Goal: Navigation & Orientation: Find specific page/section

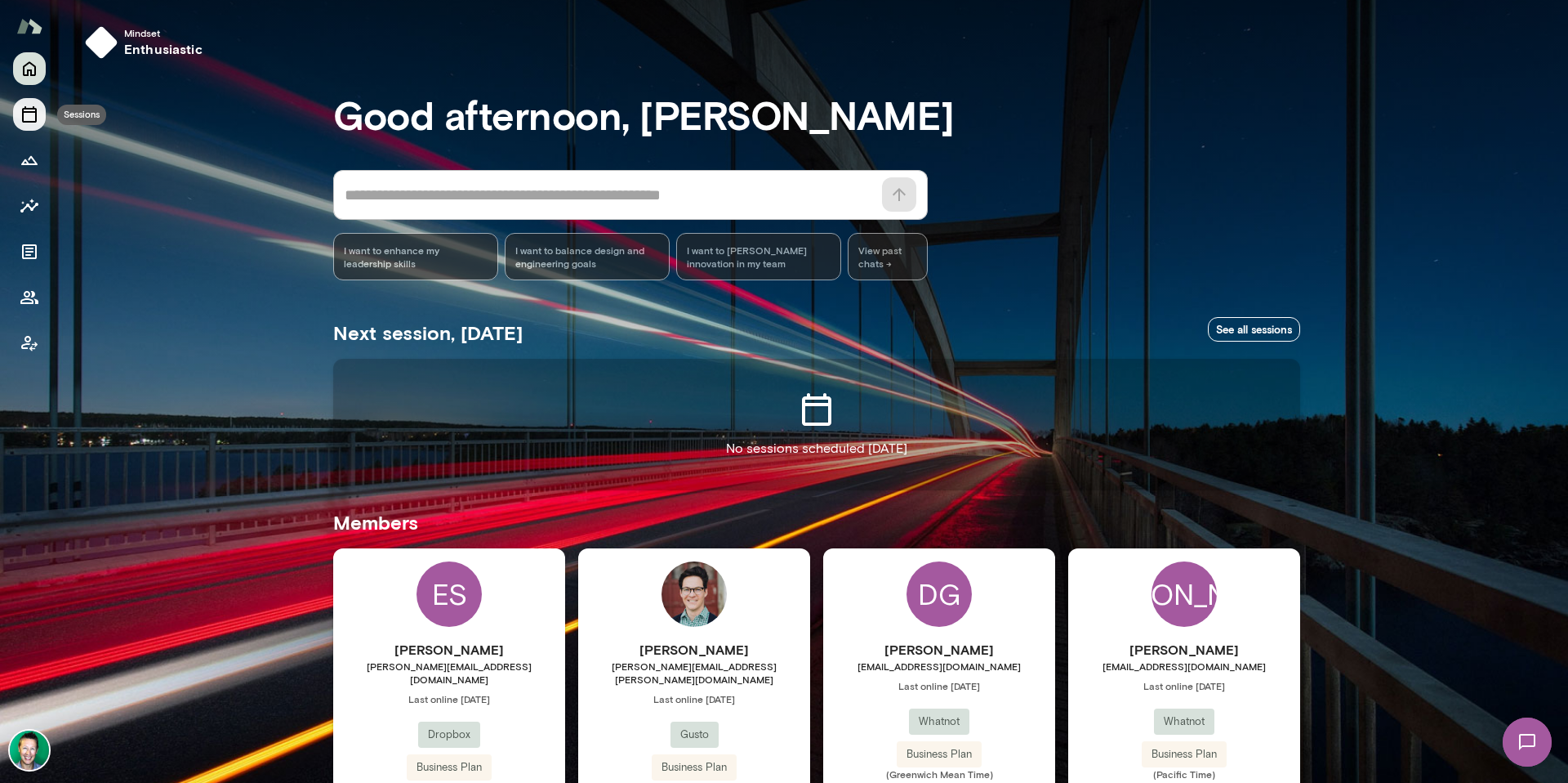
click at [36, 110] on icon "Sessions" at bounding box center [29, 114] width 14 height 16
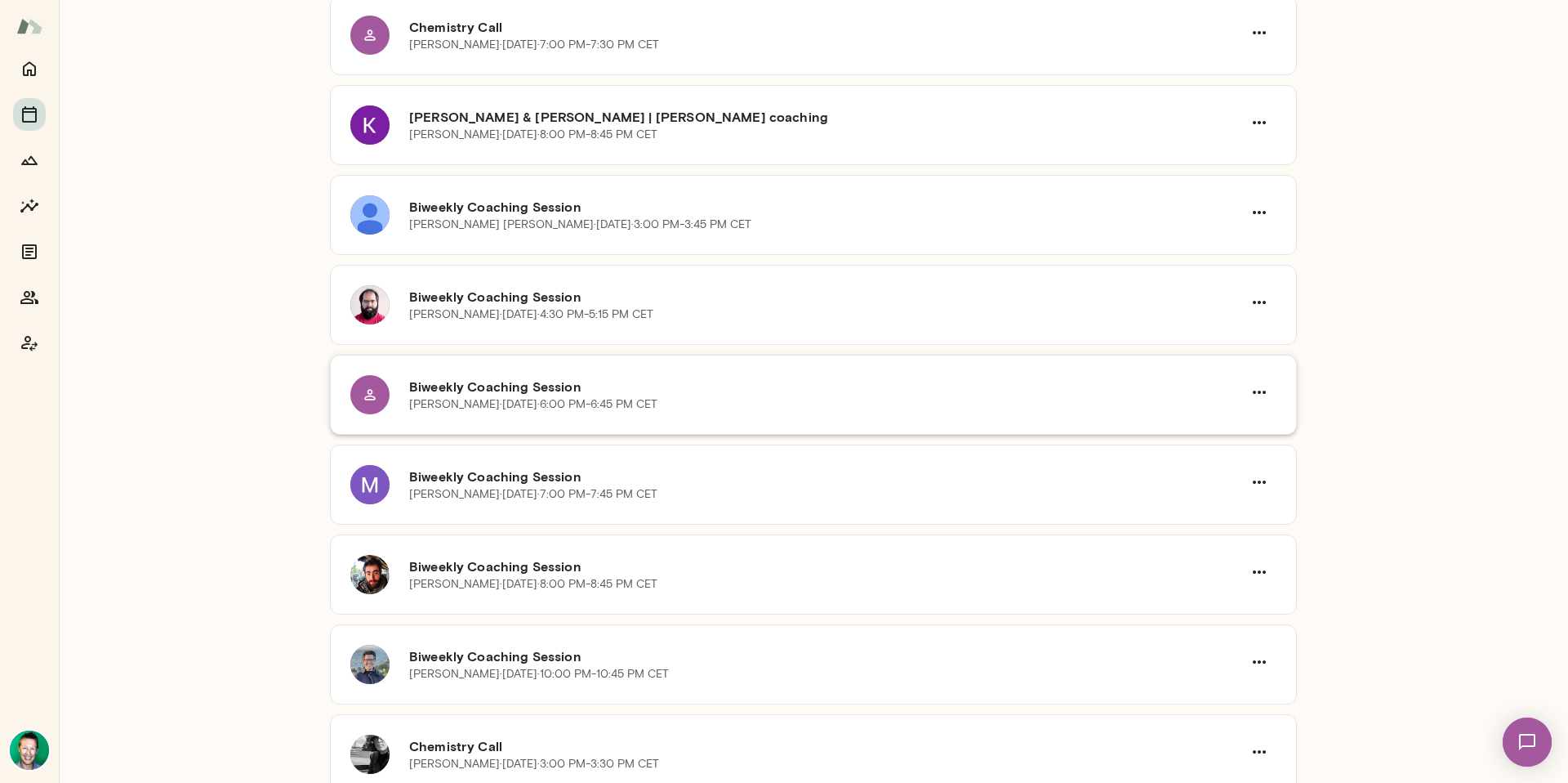
scroll to position [277, 0]
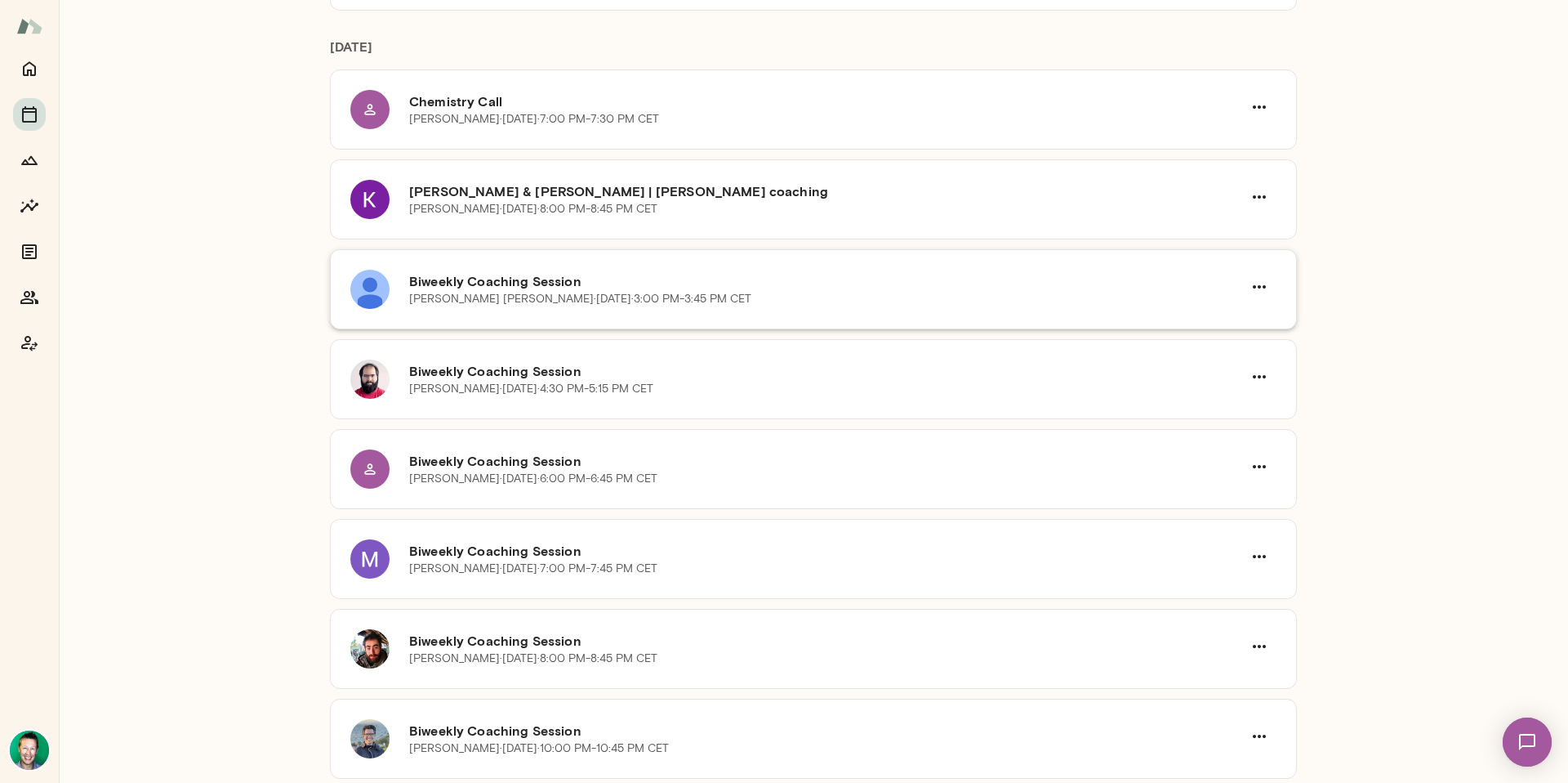
click at [595, 273] on h6 "Biweekly Coaching Session" at bounding box center [826, 282] width 833 height 20
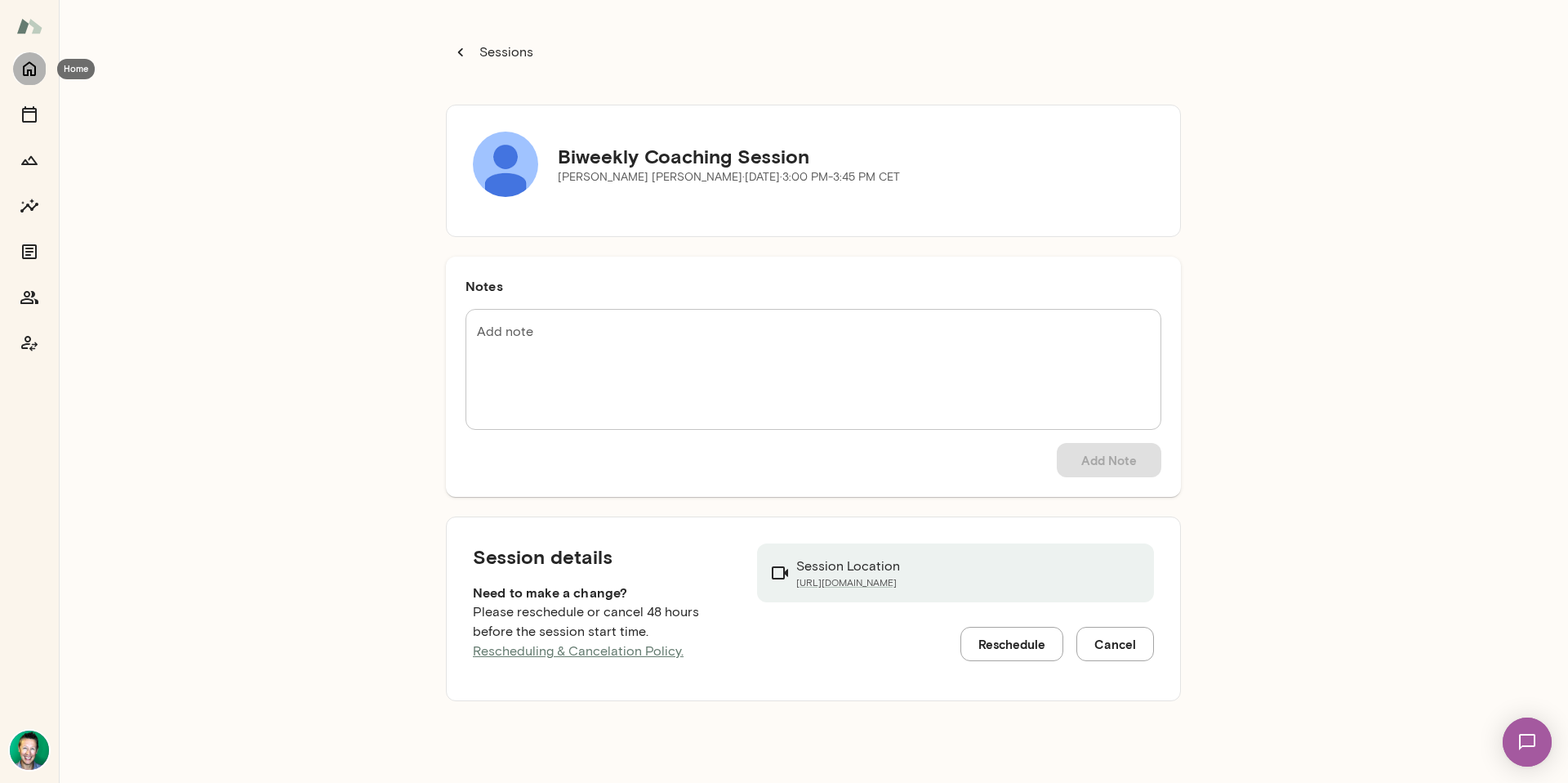
click at [29, 66] on icon "Home" at bounding box center [29, 69] width 20 height 20
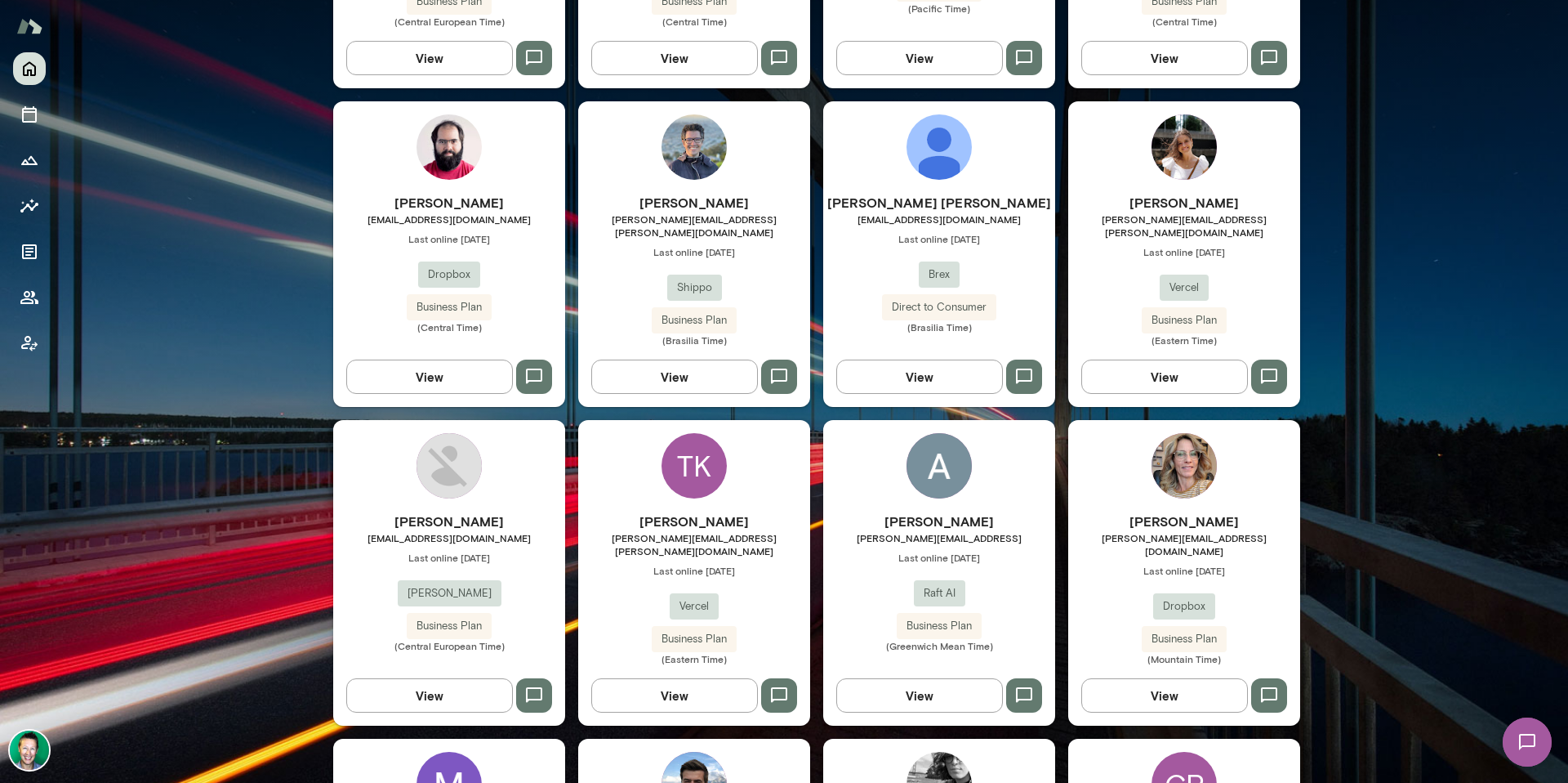
scroll to position [1427, 0]
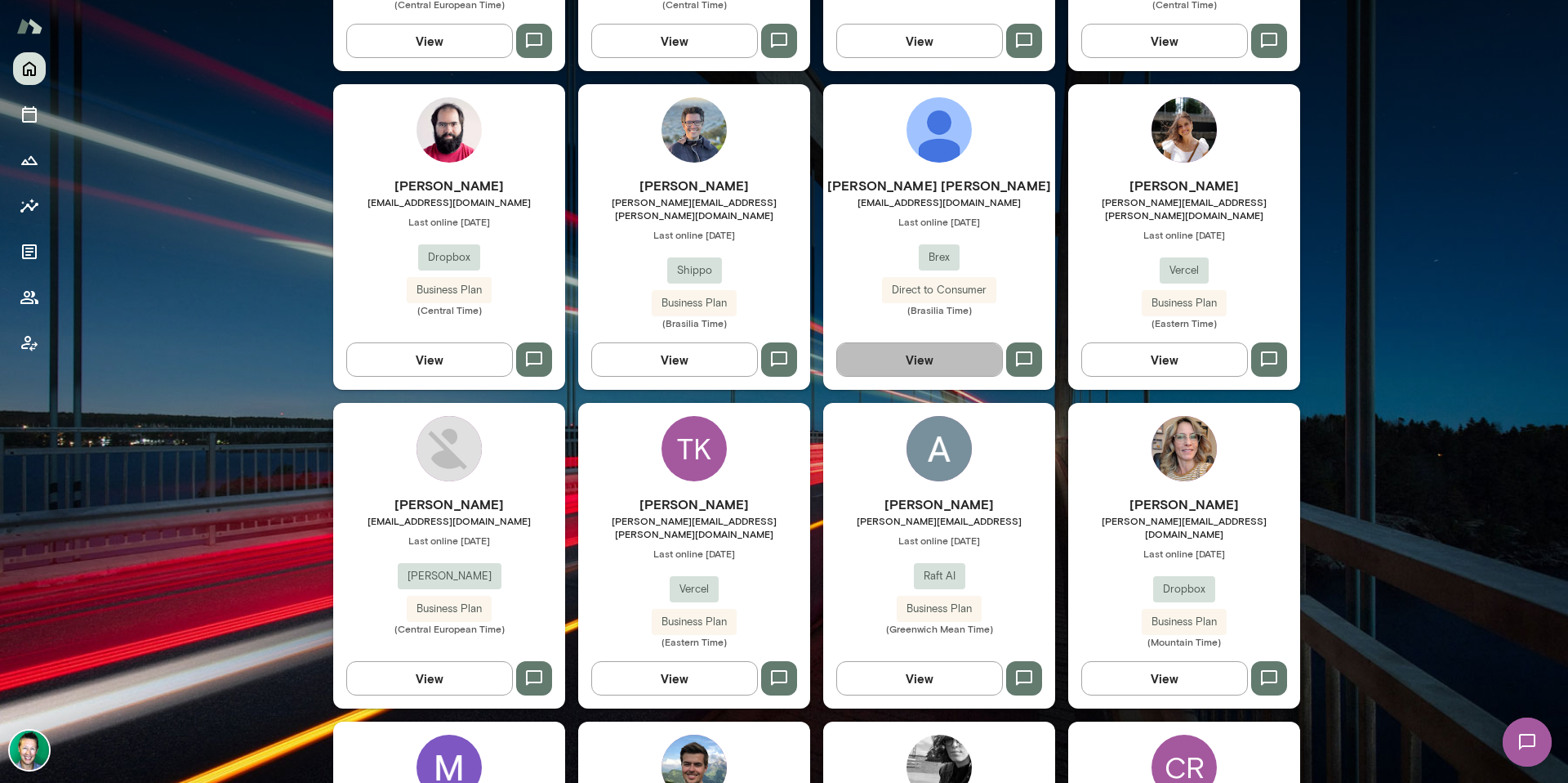
click at [922, 342] on button "View" at bounding box center [919, 359] width 166 height 34
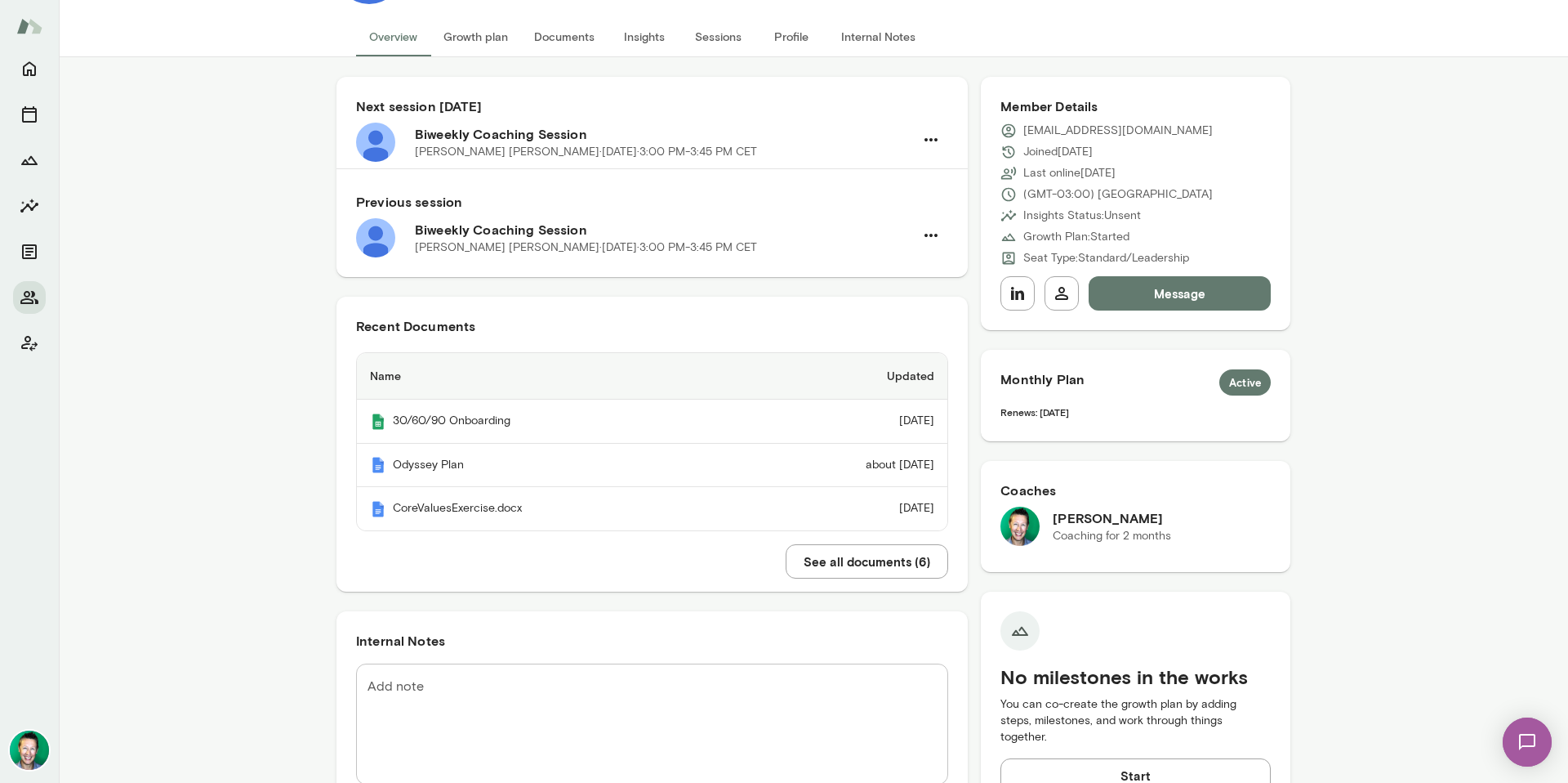
scroll to position [94, 0]
click at [709, 38] on button "Sessions" at bounding box center [717, 37] width 73 height 39
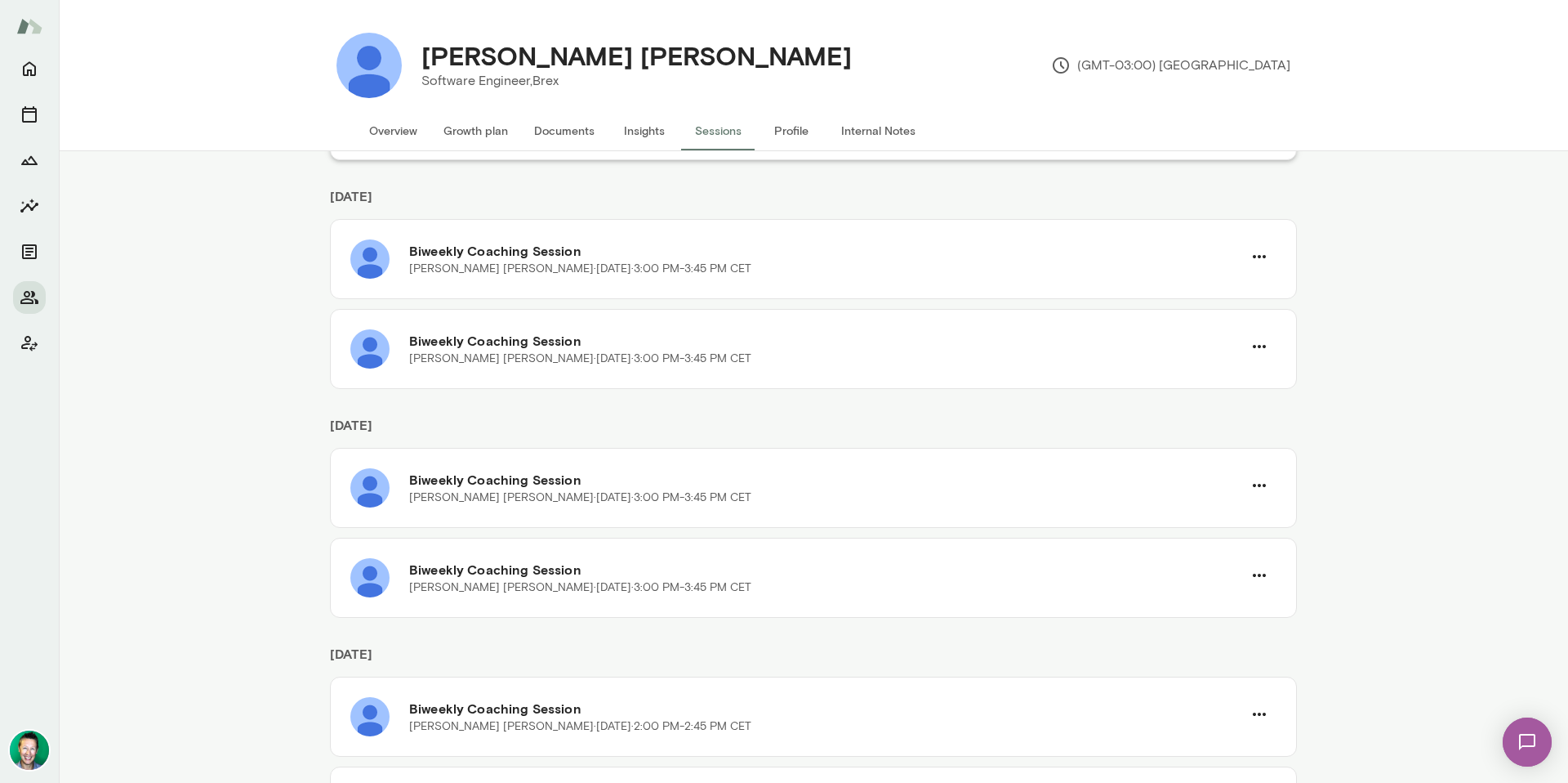
scroll to position [84, 0]
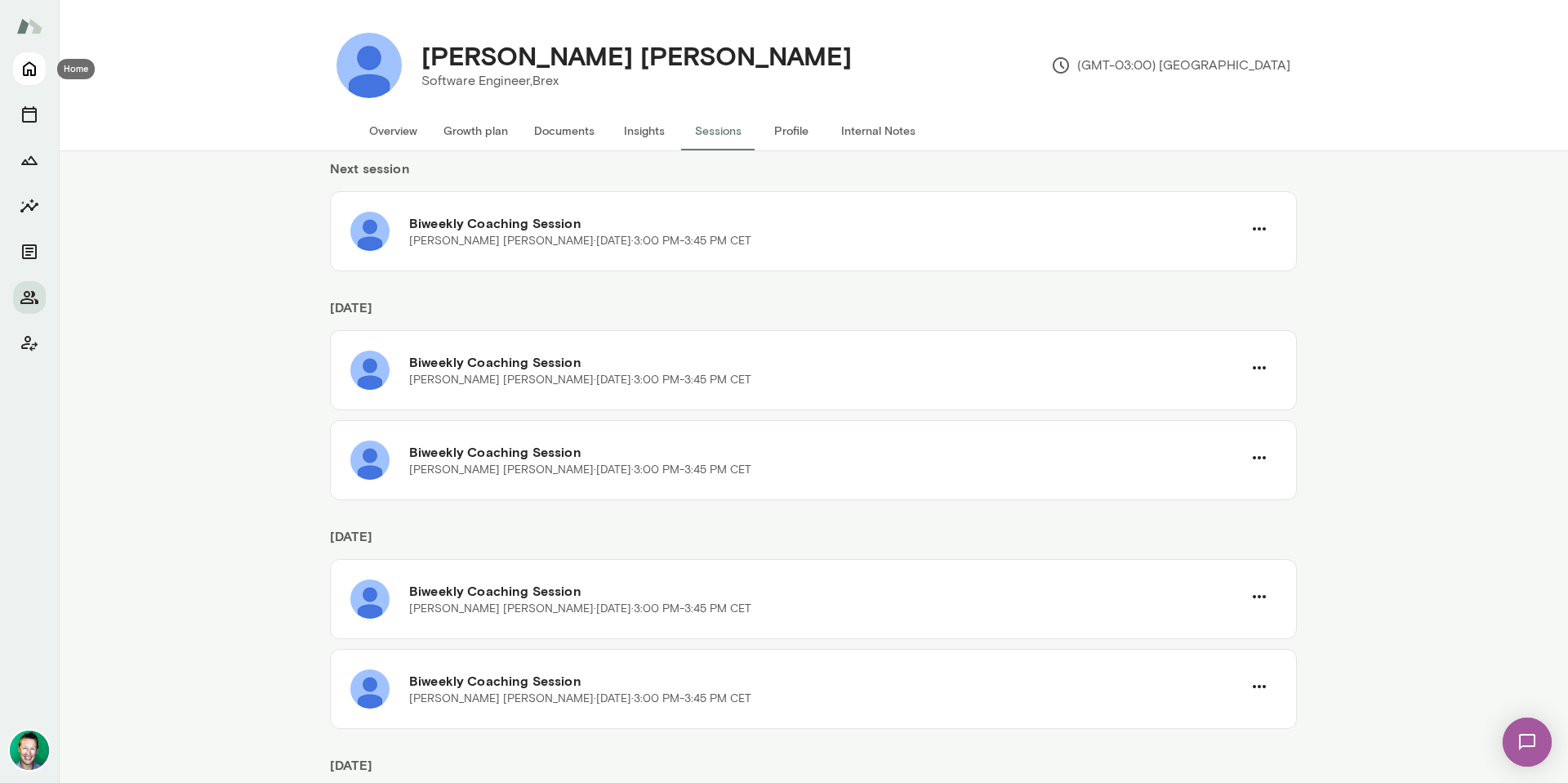
click at [25, 68] on icon "Home" at bounding box center [29, 69] width 20 height 20
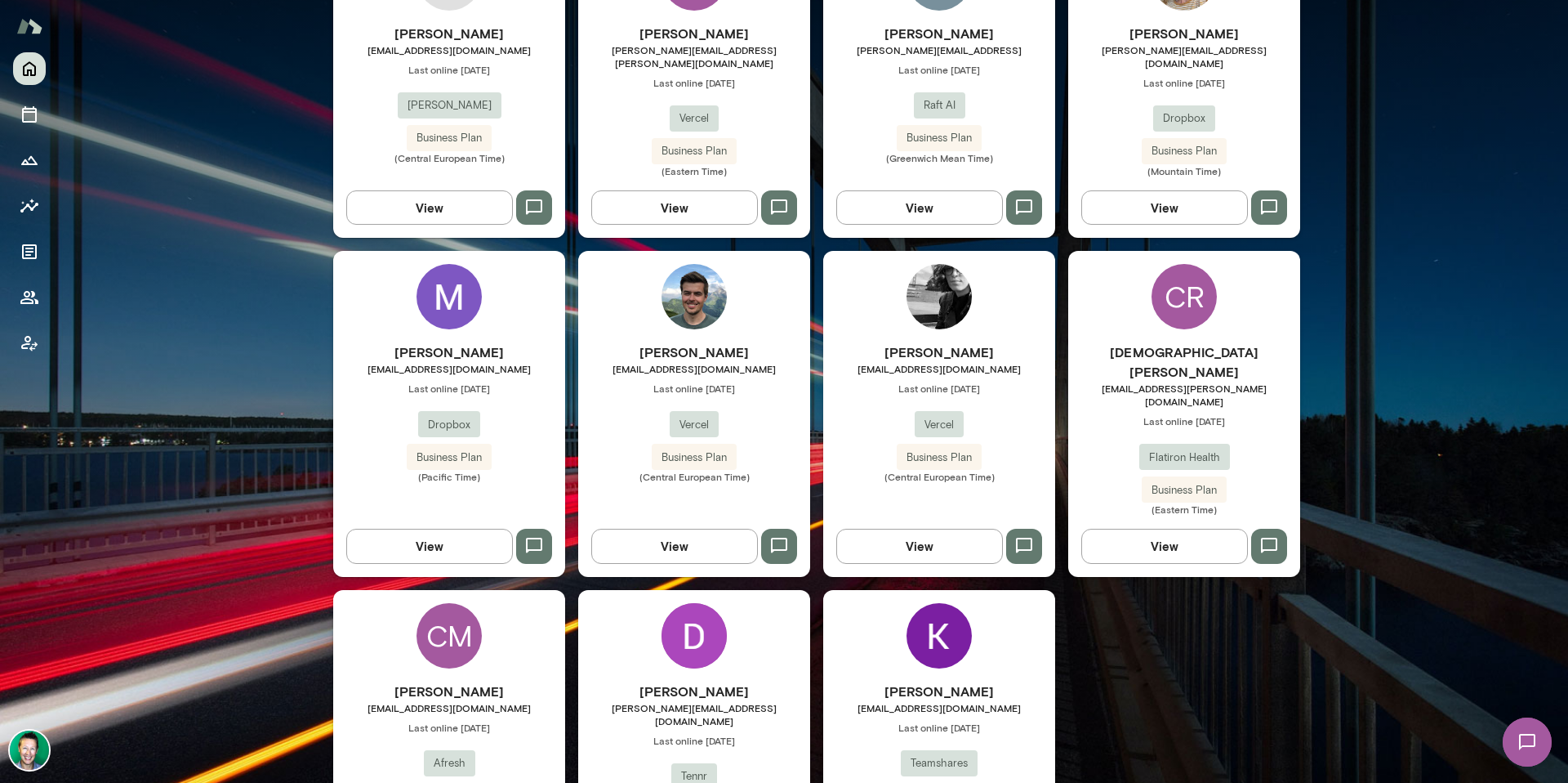
scroll to position [1919, 0]
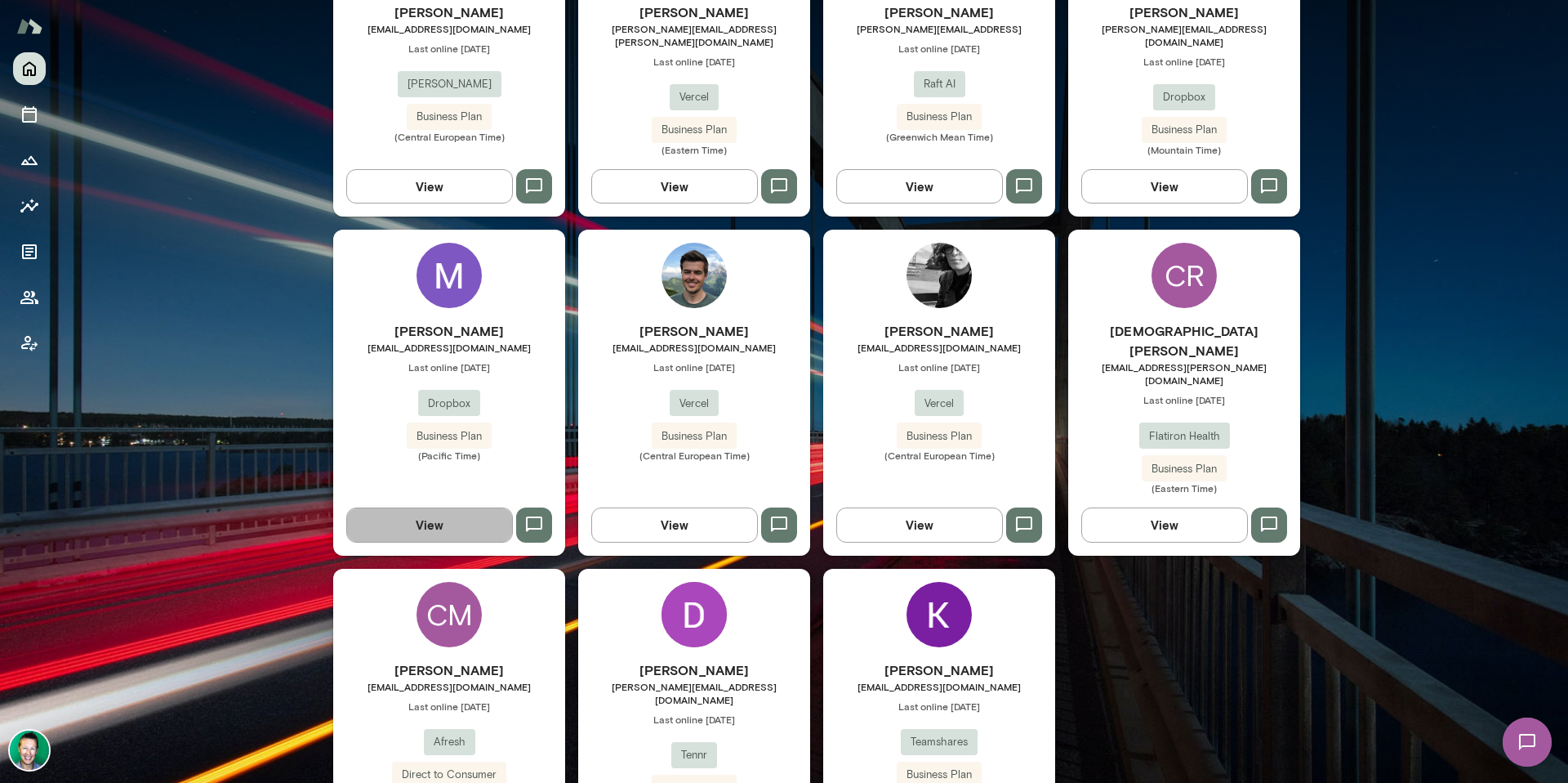
click at [438, 508] on button "View" at bounding box center [430, 525] width 166 height 34
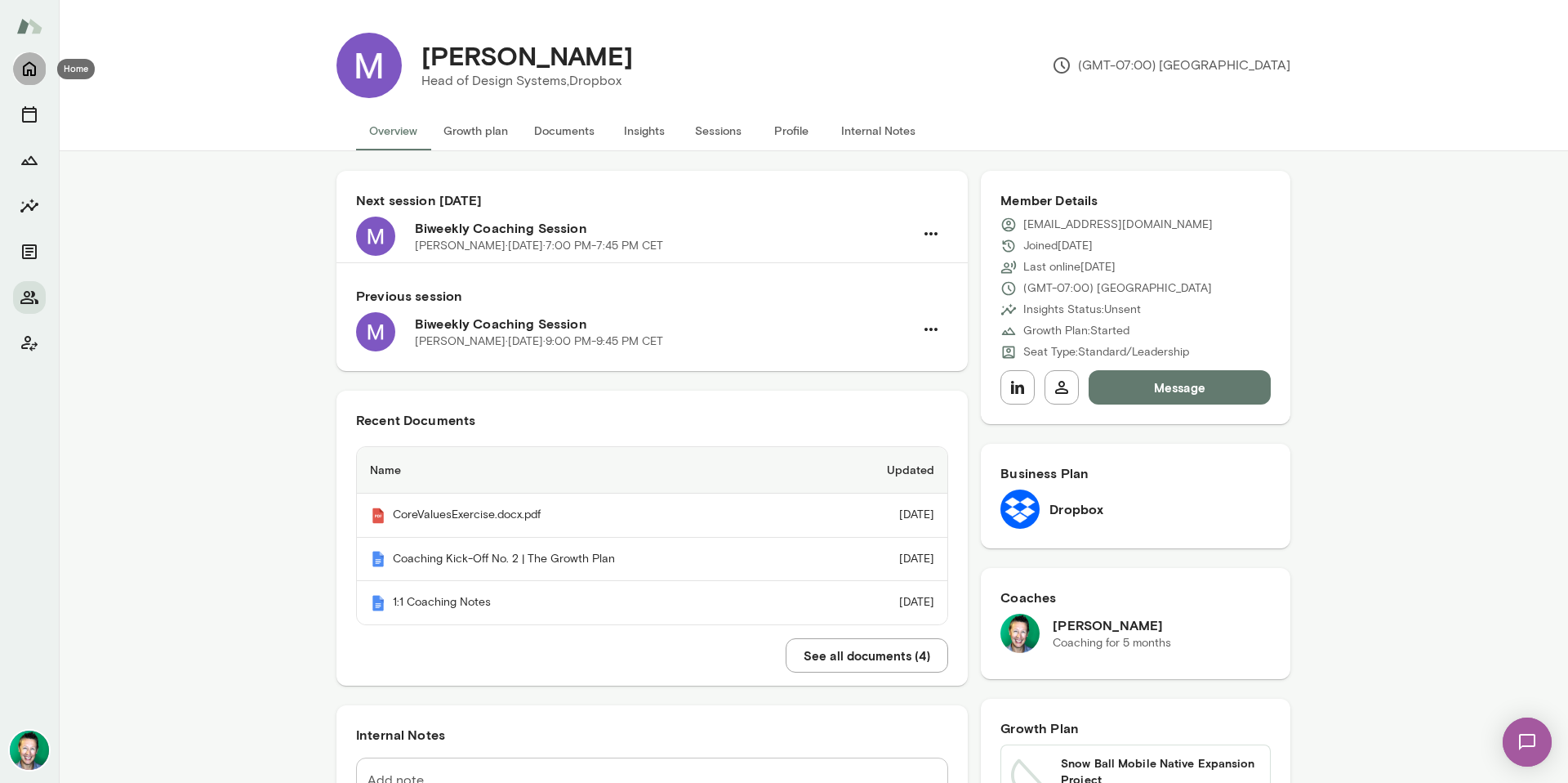
click at [28, 72] on icon "Home" at bounding box center [29, 69] width 13 height 14
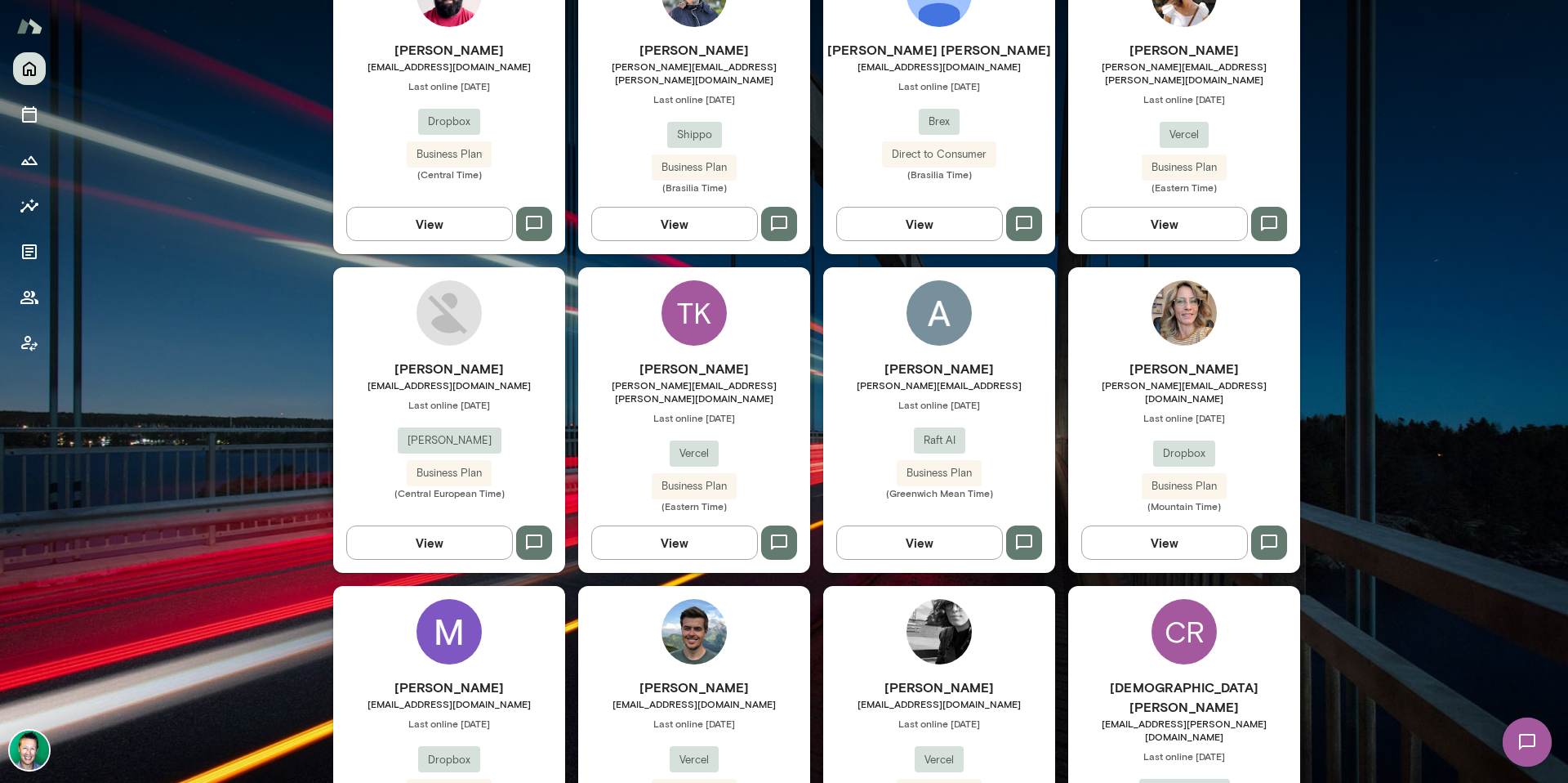
scroll to position [1906, 0]
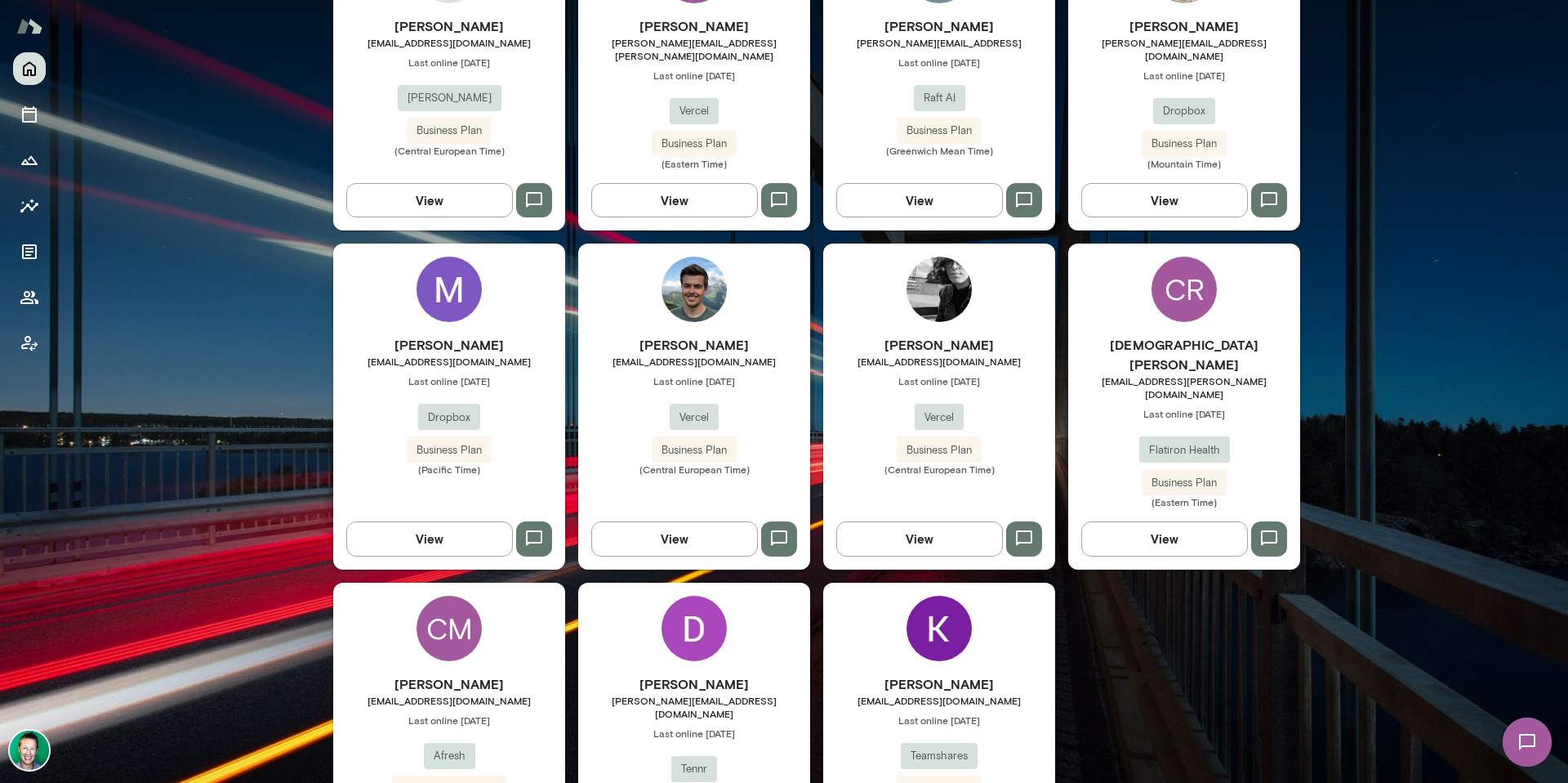
click at [36, 744] on img at bounding box center [29, 750] width 39 height 39
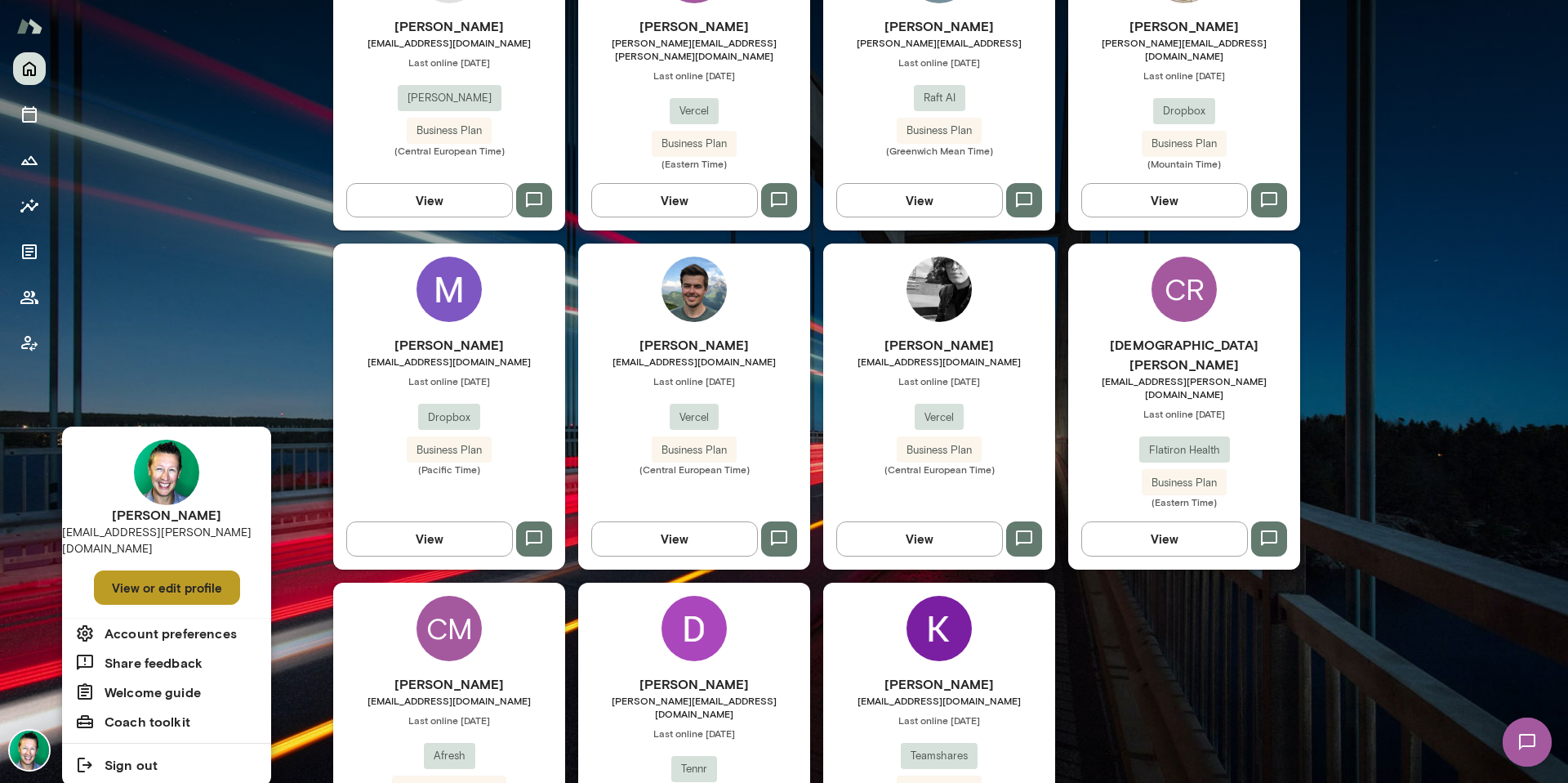
click at [145, 572] on button "View or edit profile" at bounding box center [167, 587] width 147 height 34
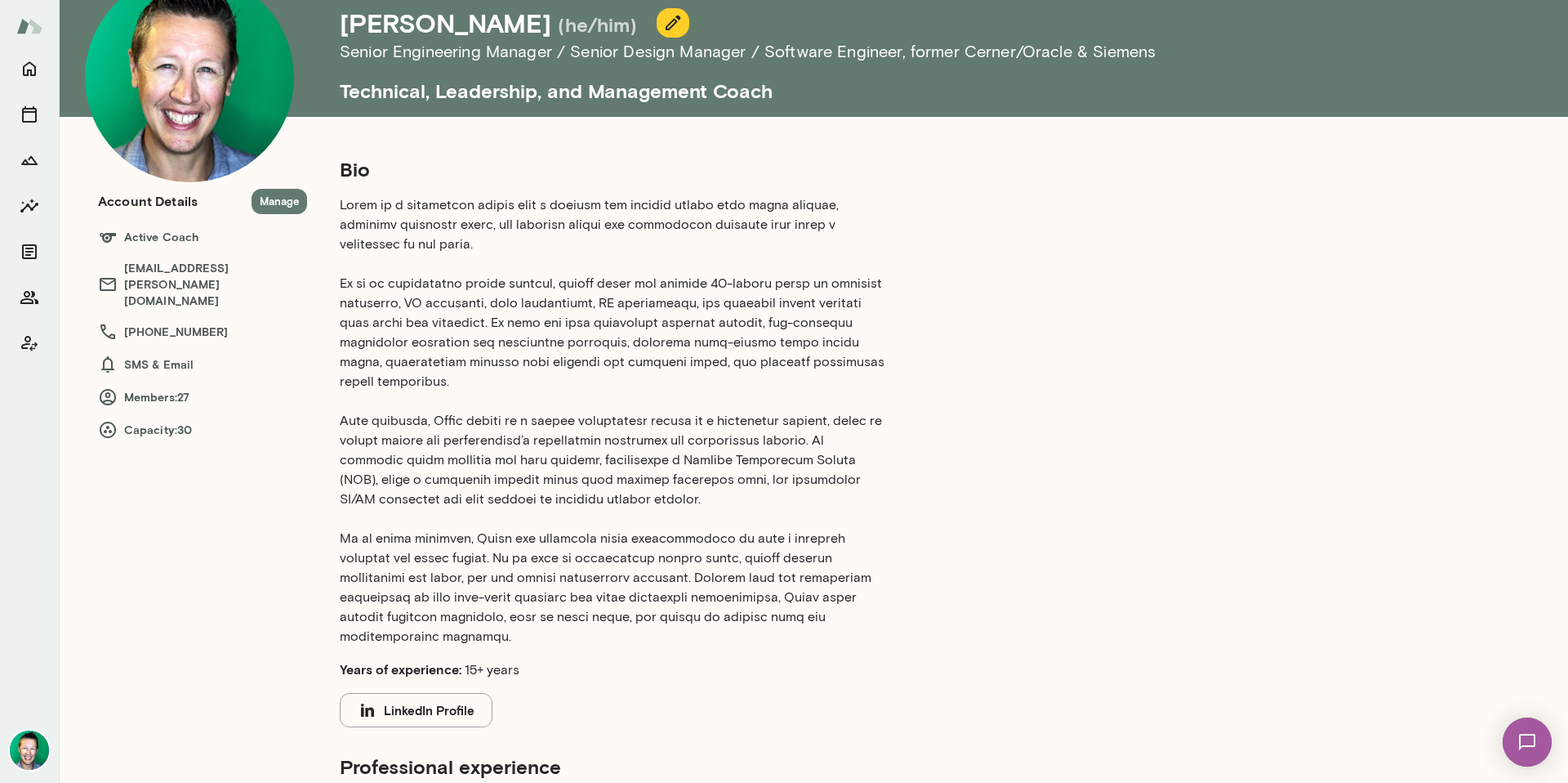
scroll to position [17, 0]
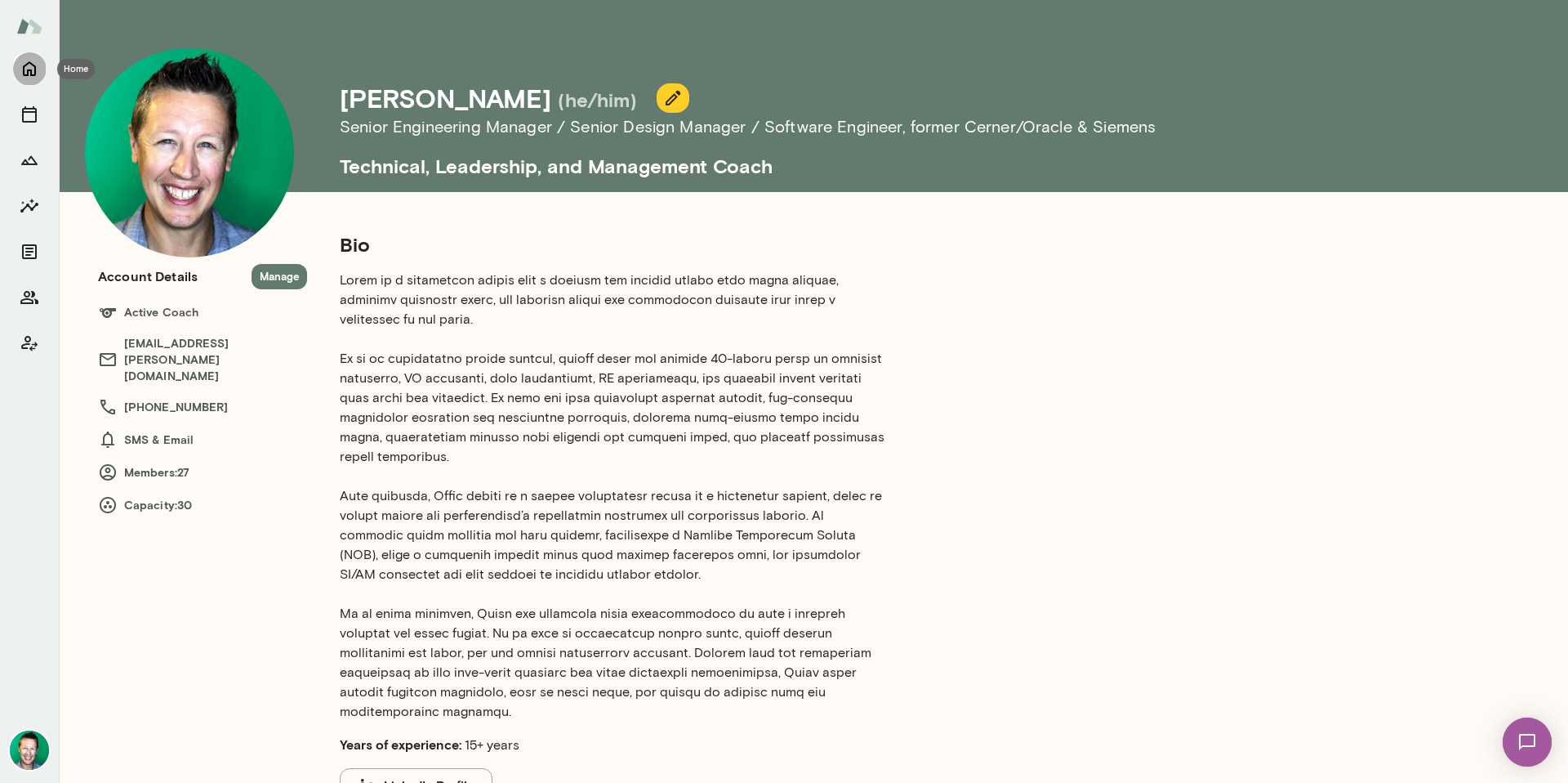
click at [15, 75] on button "Home" at bounding box center [29, 69] width 33 height 33
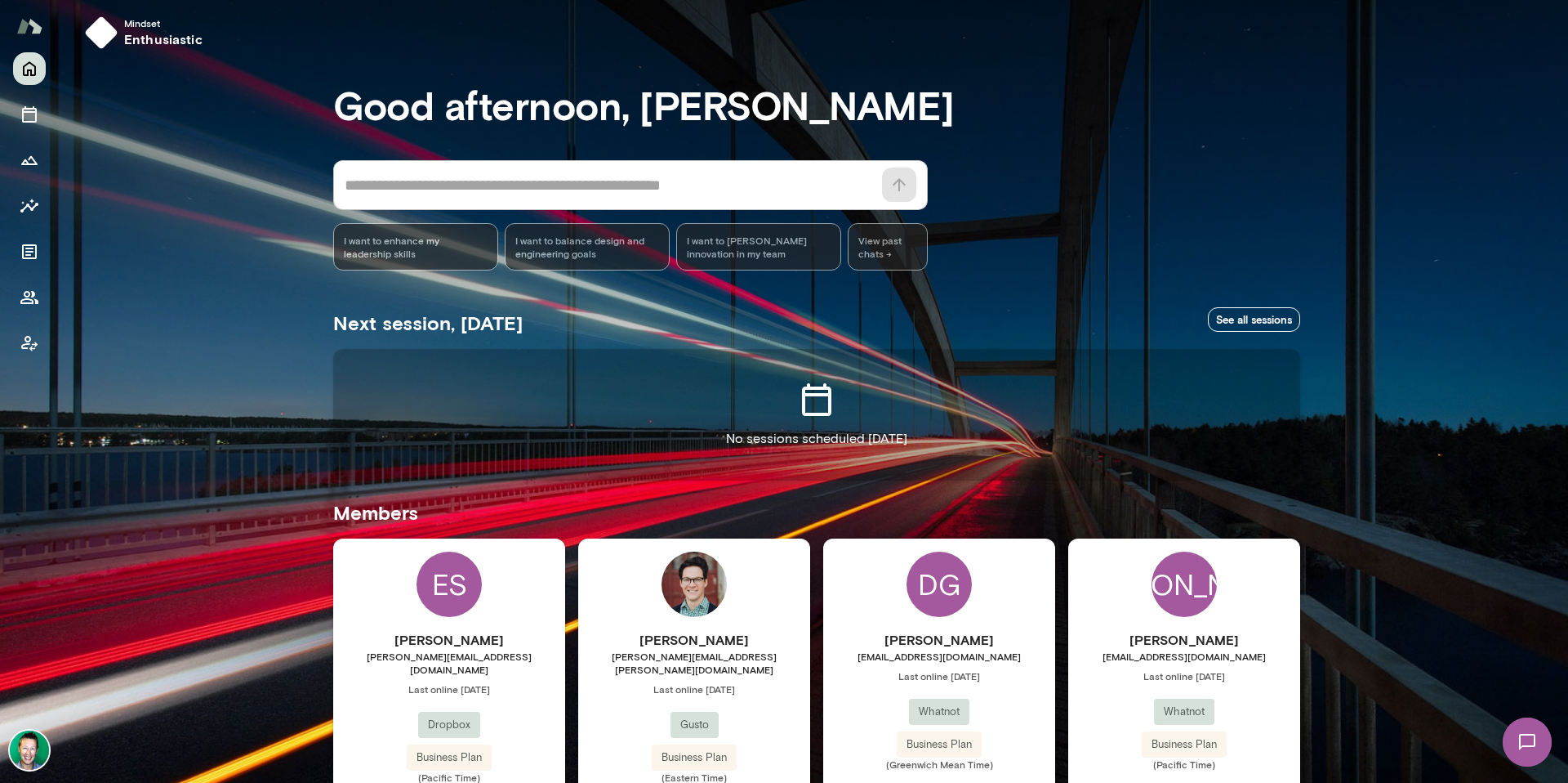
scroll to position [22, 0]
